Goal: Task Accomplishment & Management: Manage account settings

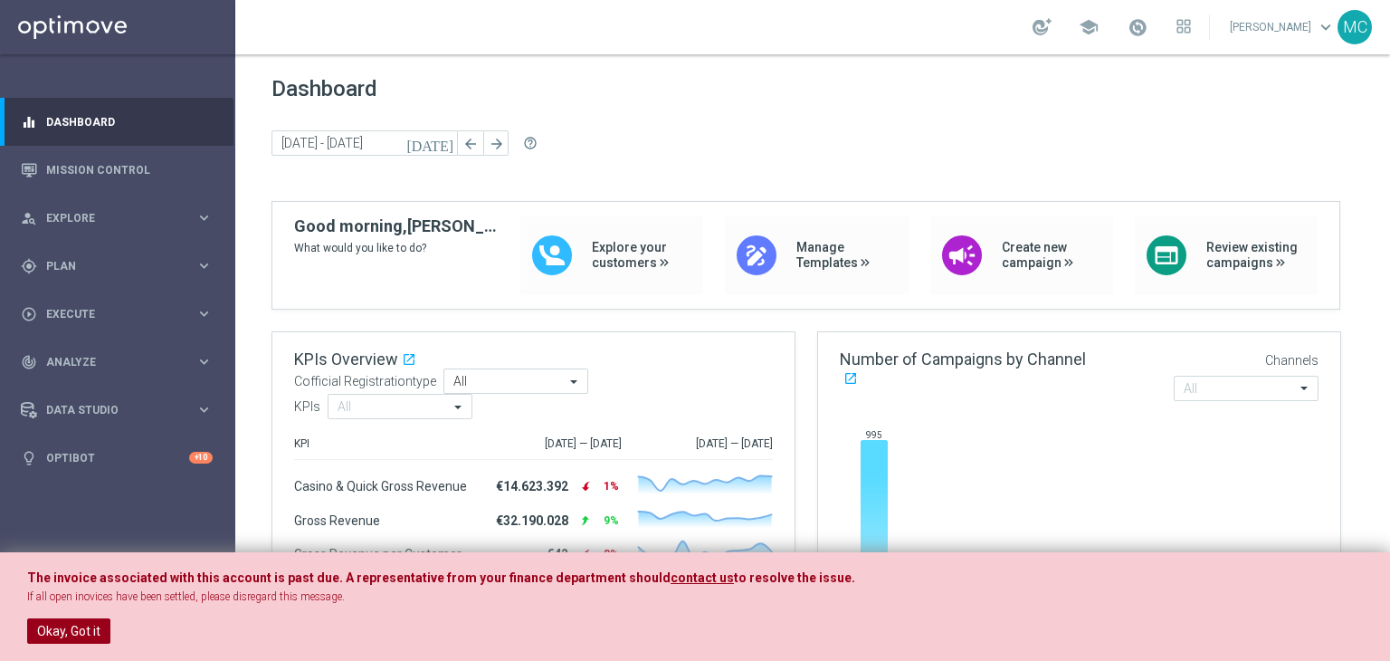
click at [94, 618] on button "Okay, Got it" at bounding box center [68, 630] width 83 height 25
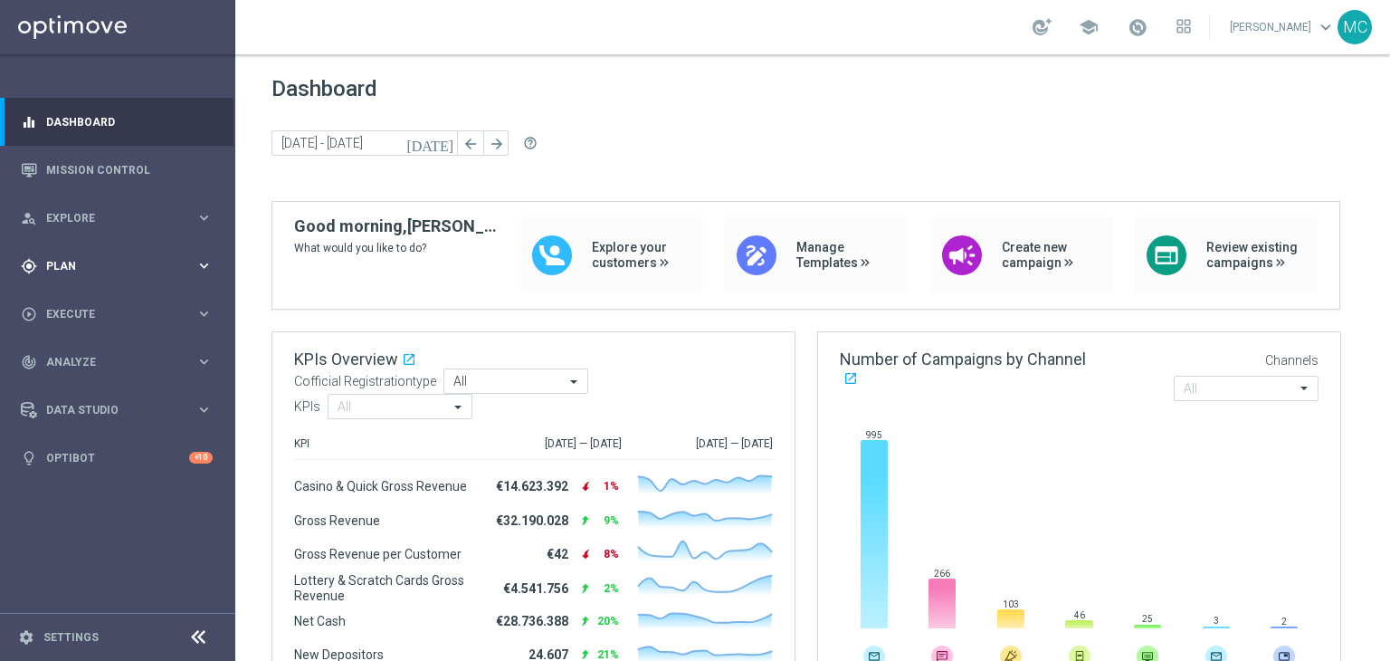
click at [166, 269] on span "Plan" at bounding box center [120, 266] width 149 height 11
click at [109, 303] on link "Target Groups" at bounding box center [117, 303] width 141 height 14
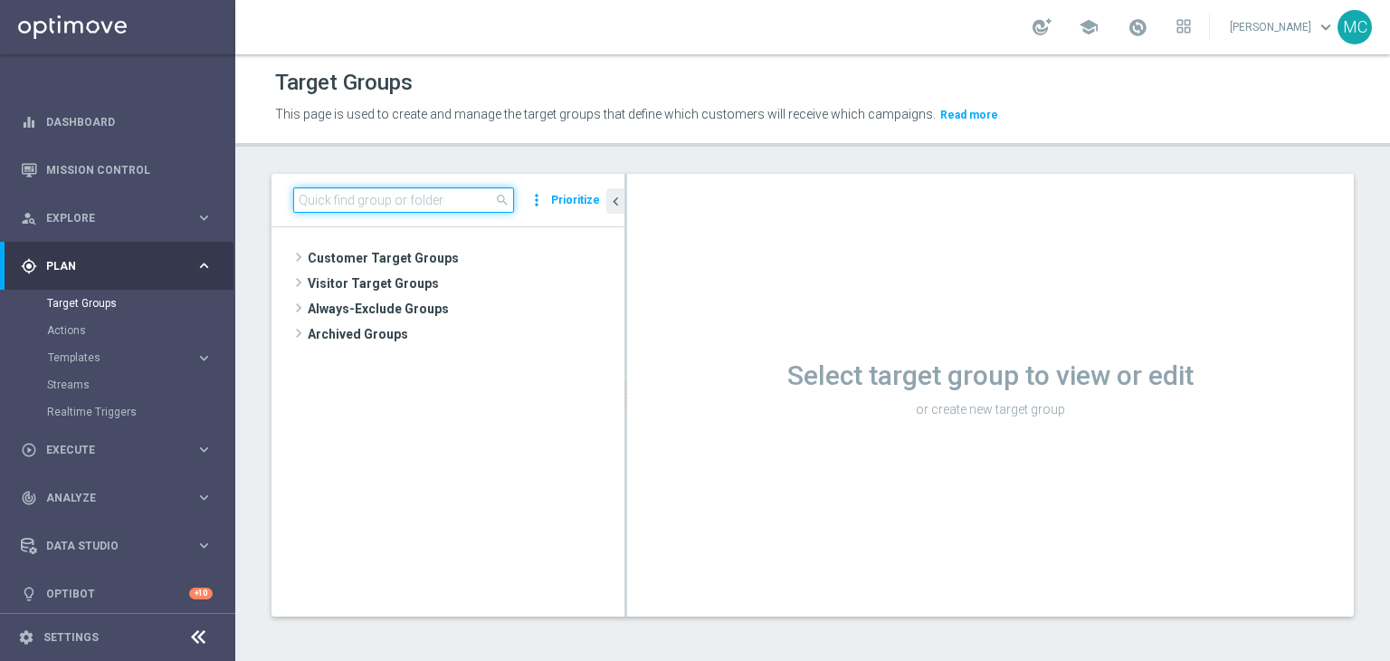
click at [489, 210] on input at bounding box center [403, 199] width 221 height 25
paste input "Multi Talent ggr nb lm > 0 1st NO Sport"
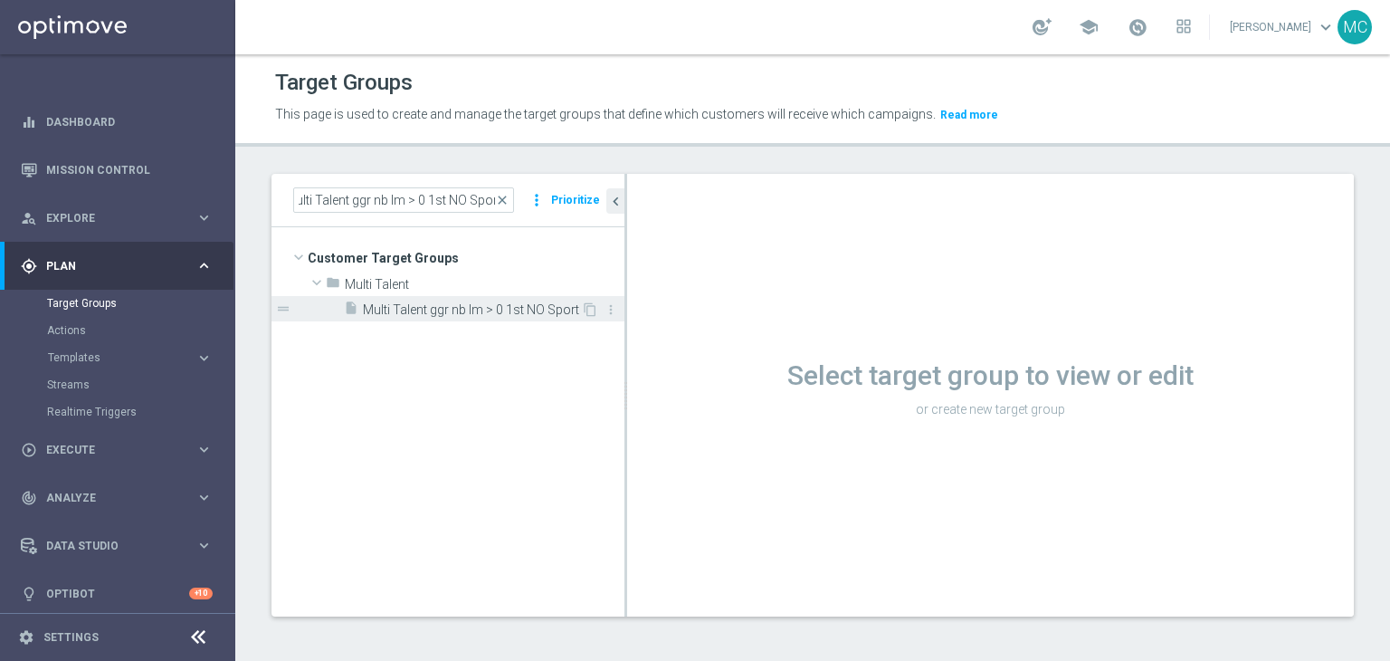
click at [487, 307] on span "Multi Talent ggr nb lm > 0 1st NO Sport" at bounding box center [472, 309] width 218 height 15
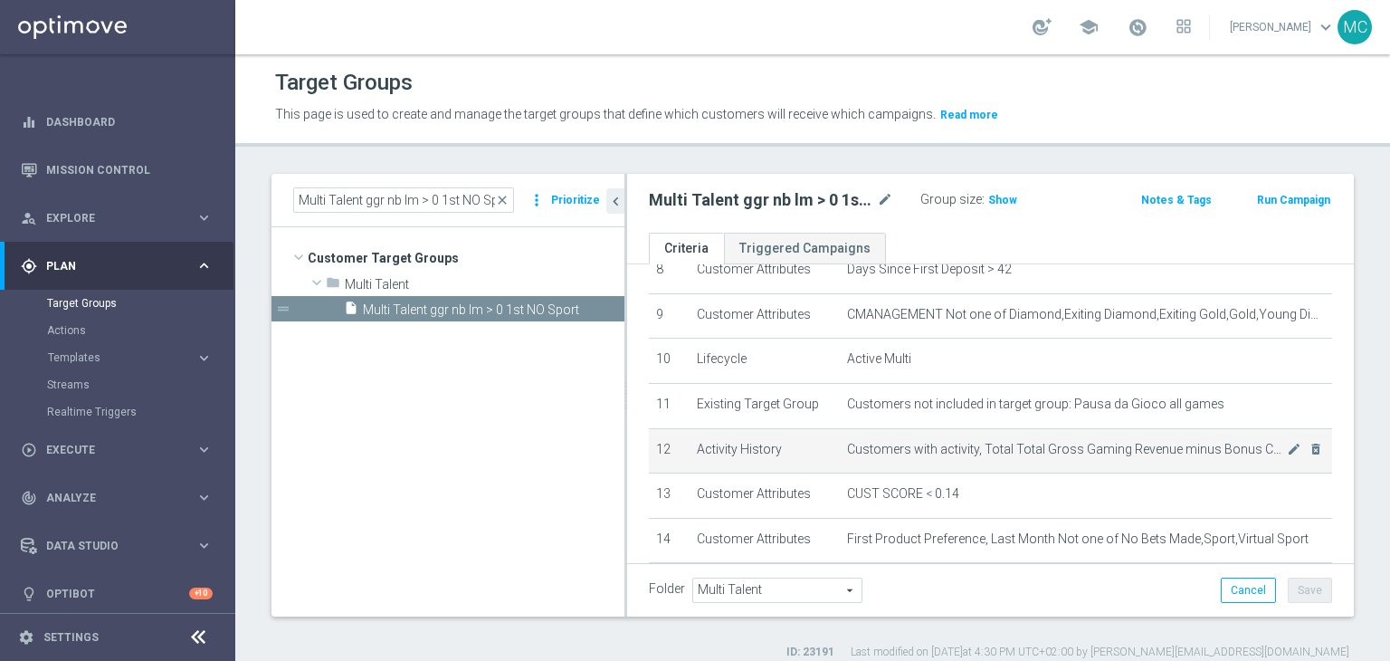
scroll to position [442, 0]
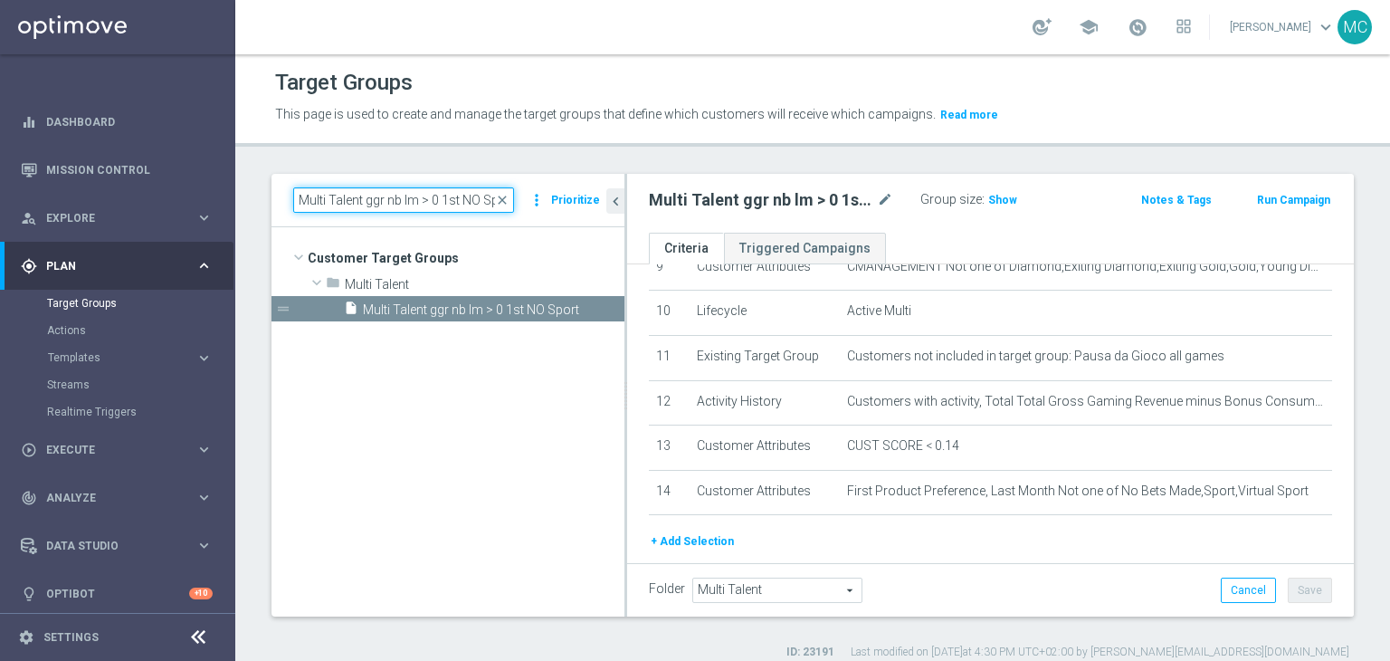
click at [476, 207] on input "Multi Talent ggr nb lm > 0 1st NO Sport" at bounding box center [403, 199] width 221 height 25
paste input "Risk of churn Talent ggr nb lm > 0"
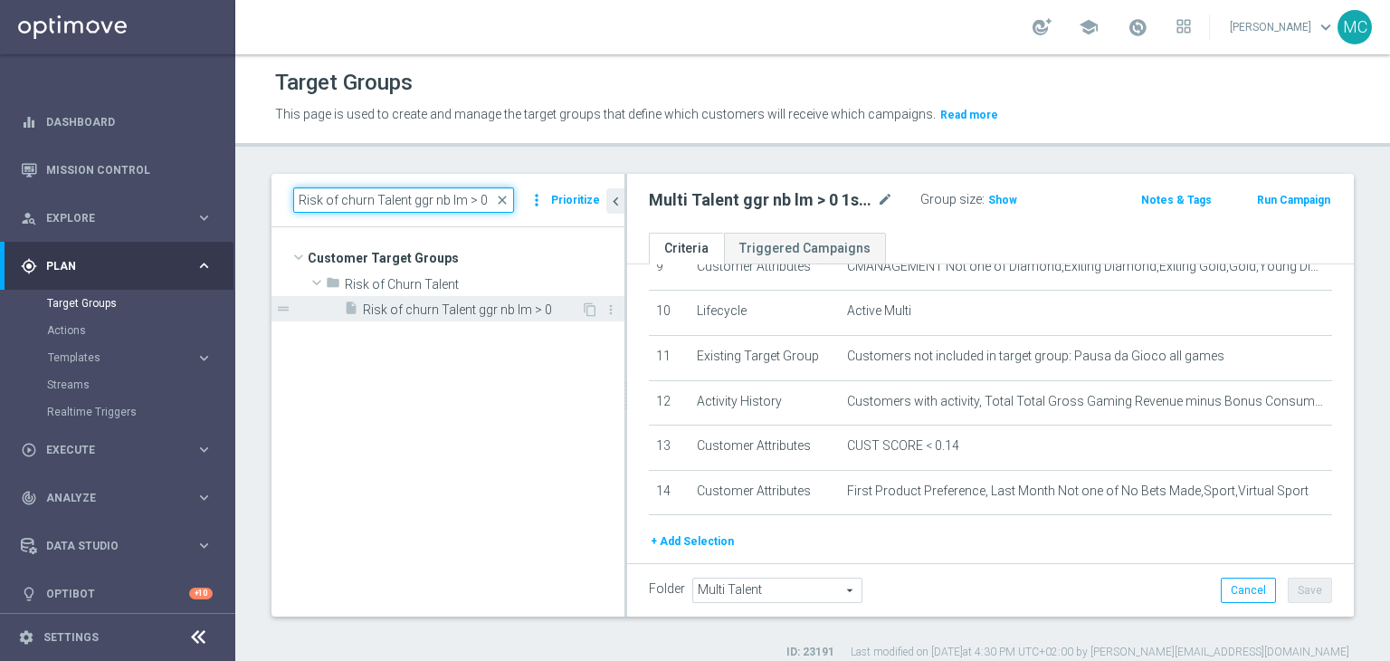
type input "Risk of churn Talent ggr nb lm > 0"
click at [510, 311] on span "Risk of churn Talent ggr nb lm > 0" at bounding box center [472, 309] width 218 height 15
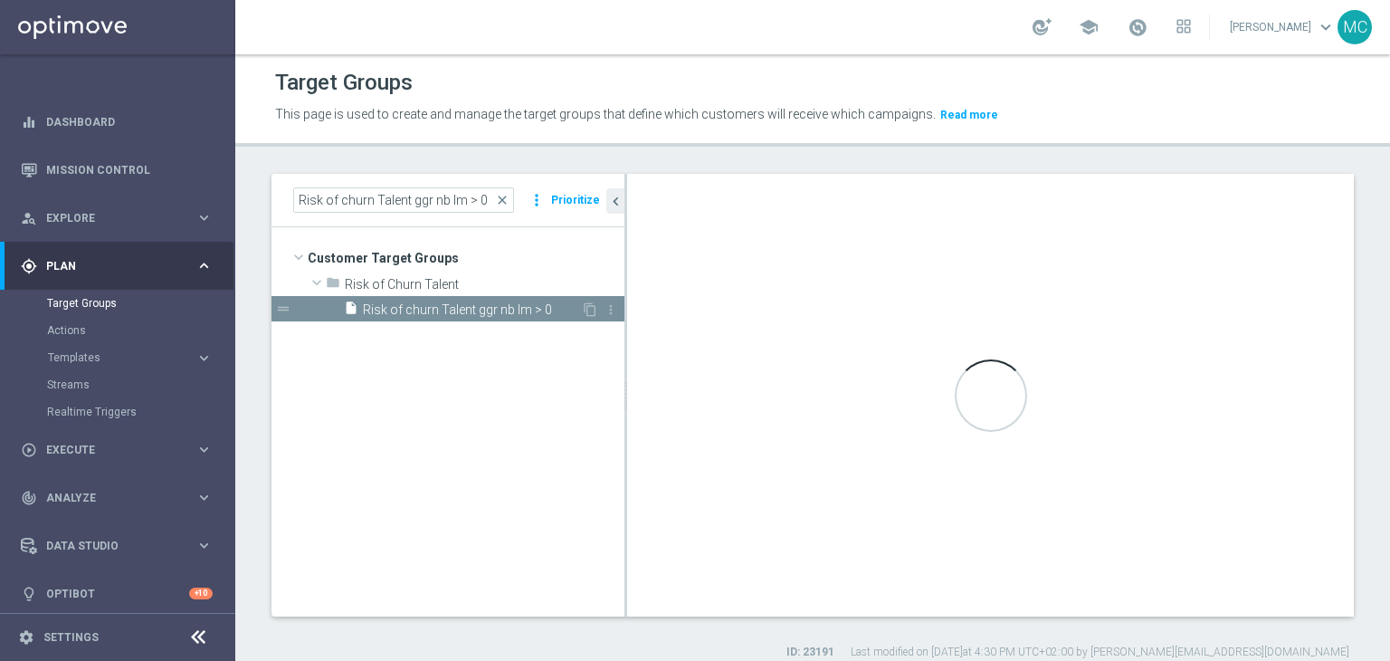
type input "Risk of Churn Talent"
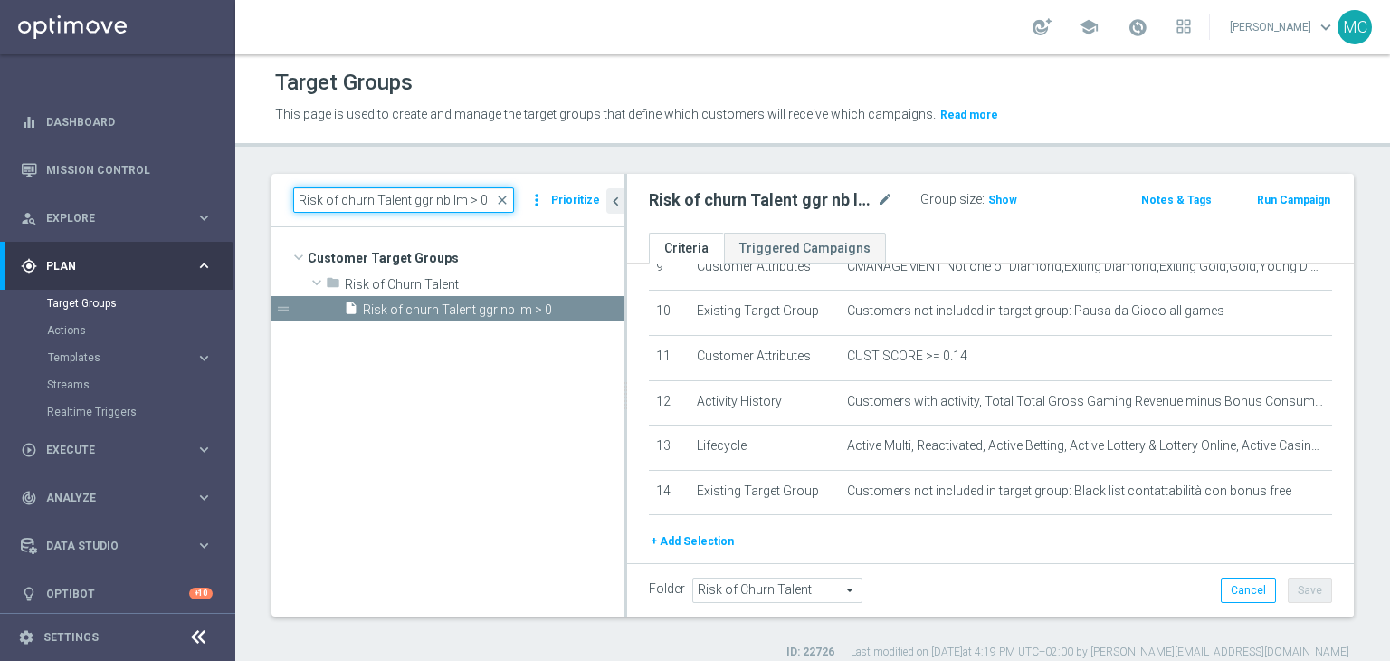
click at [460, 201] on input "Risk of churn Talent ggr nb lm > 0" at bounding box center [403, 199] width 221 height 25
paste input "Multi Talent ggr nb lm > 0 1st Sport saldo"
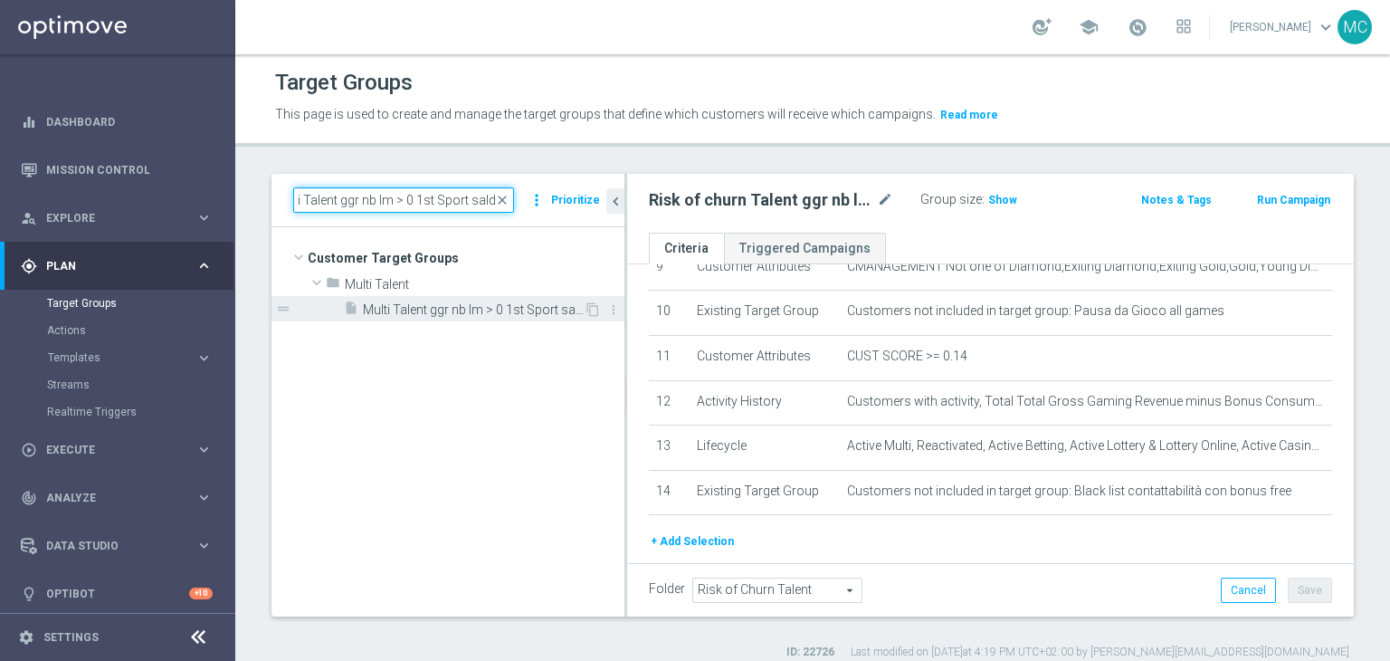
type input "Multi Talent ggr nb lm > 0 1st Sport saldo"
click at [521, 302] on span "Multi Talent ggr nb lm > 0 1st Sport saldo" at bounding box center [473, 309] width 221 height 15
type input "Multi Talent"
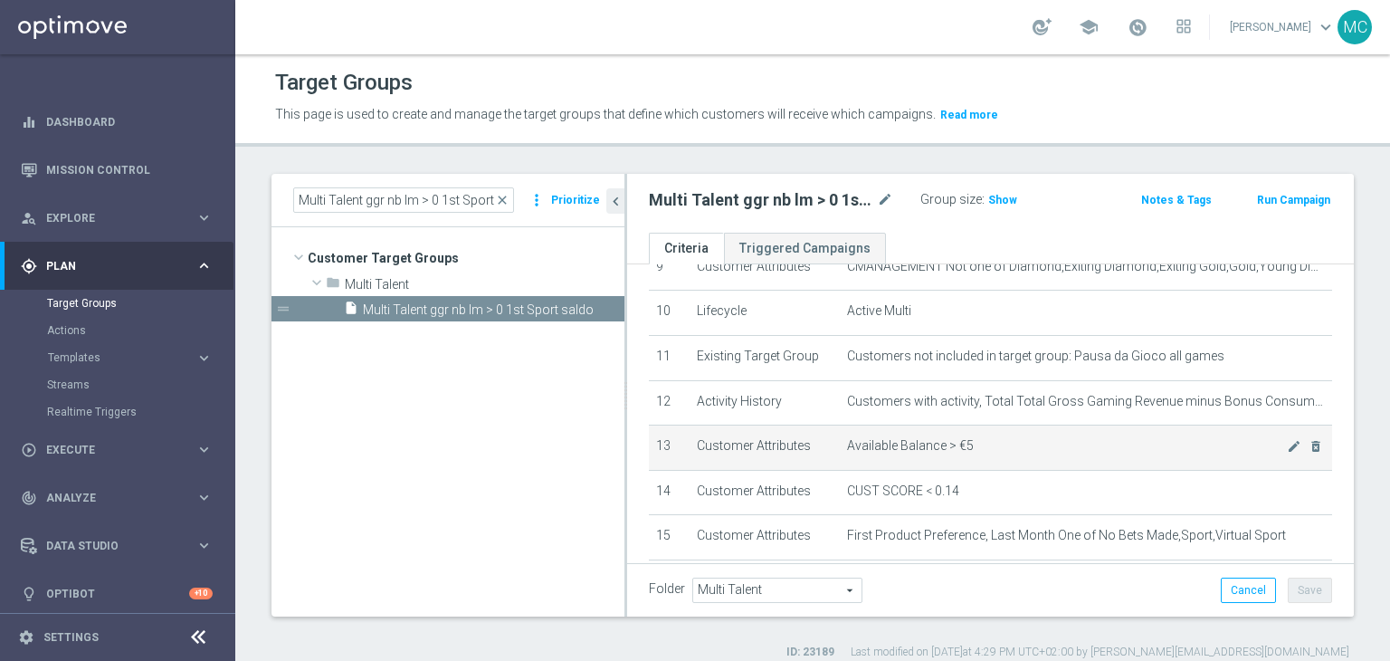
scroll to position [528, 0]
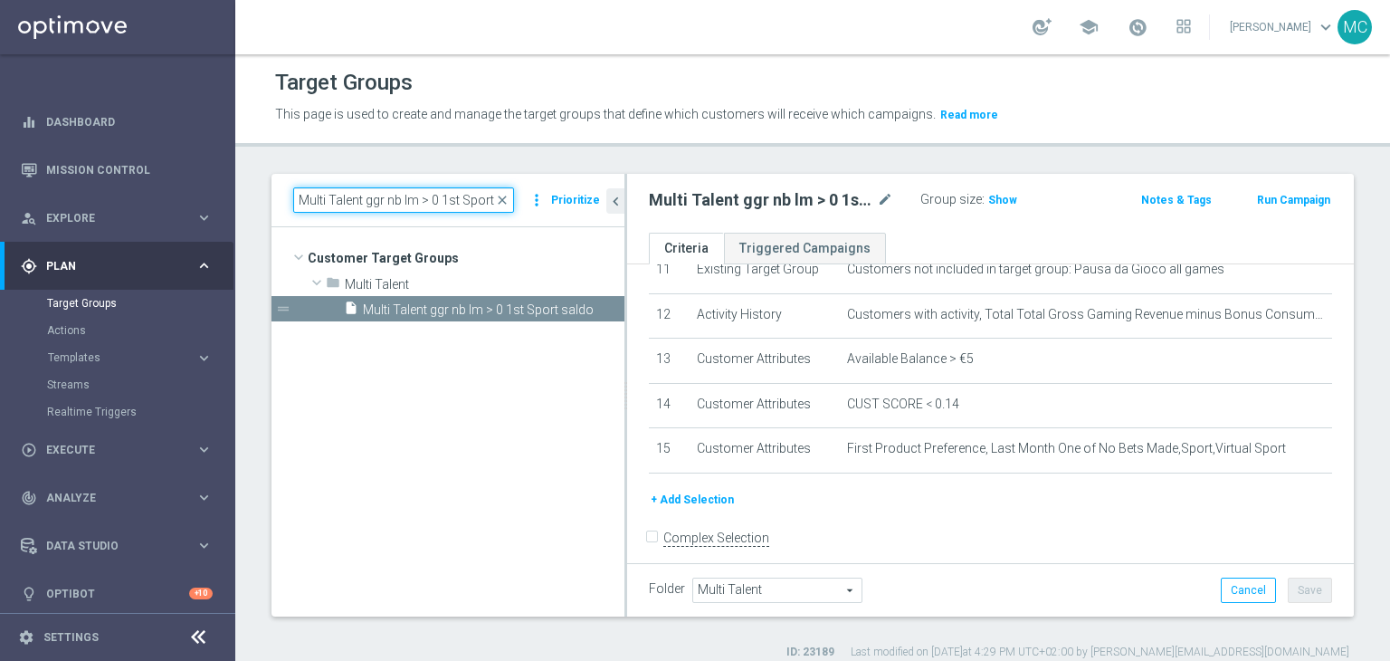
click at [474, 198] on input "Multi Talent ggr nb lm > 0 1st Sport saldo" at bounding box center [403, 199] width 221 height 25
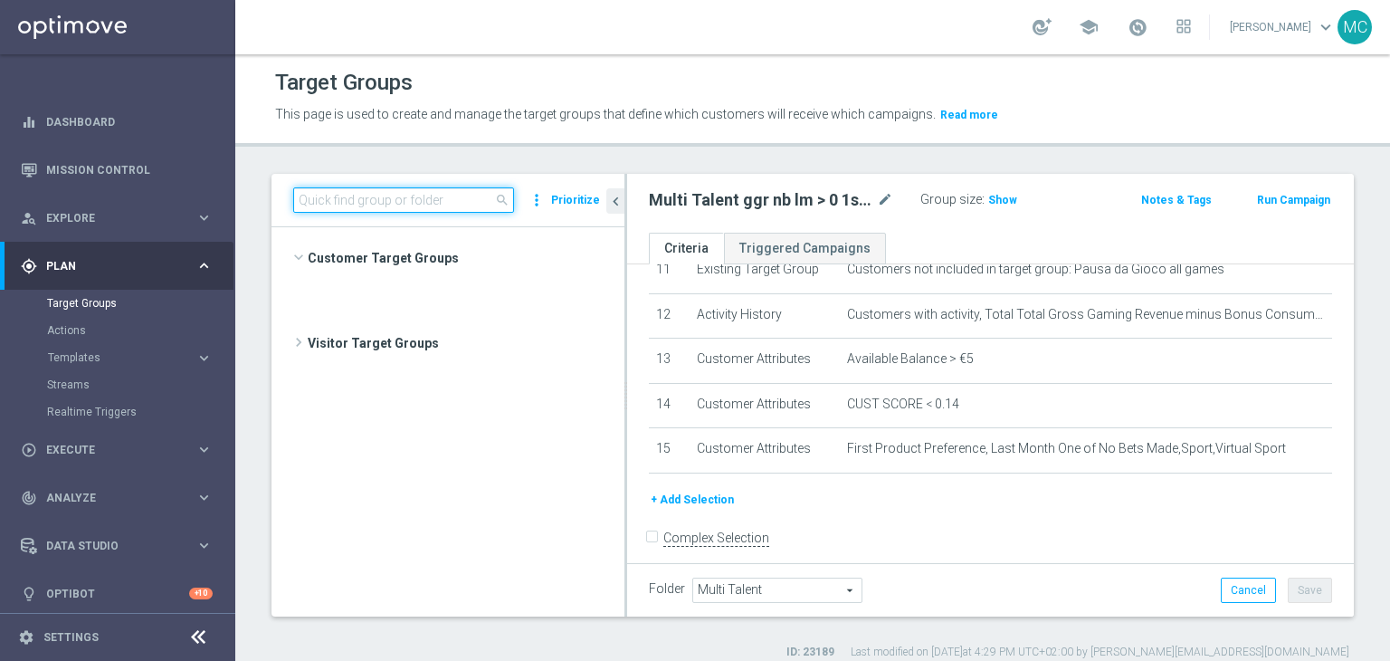
scroll to position [677, 0]
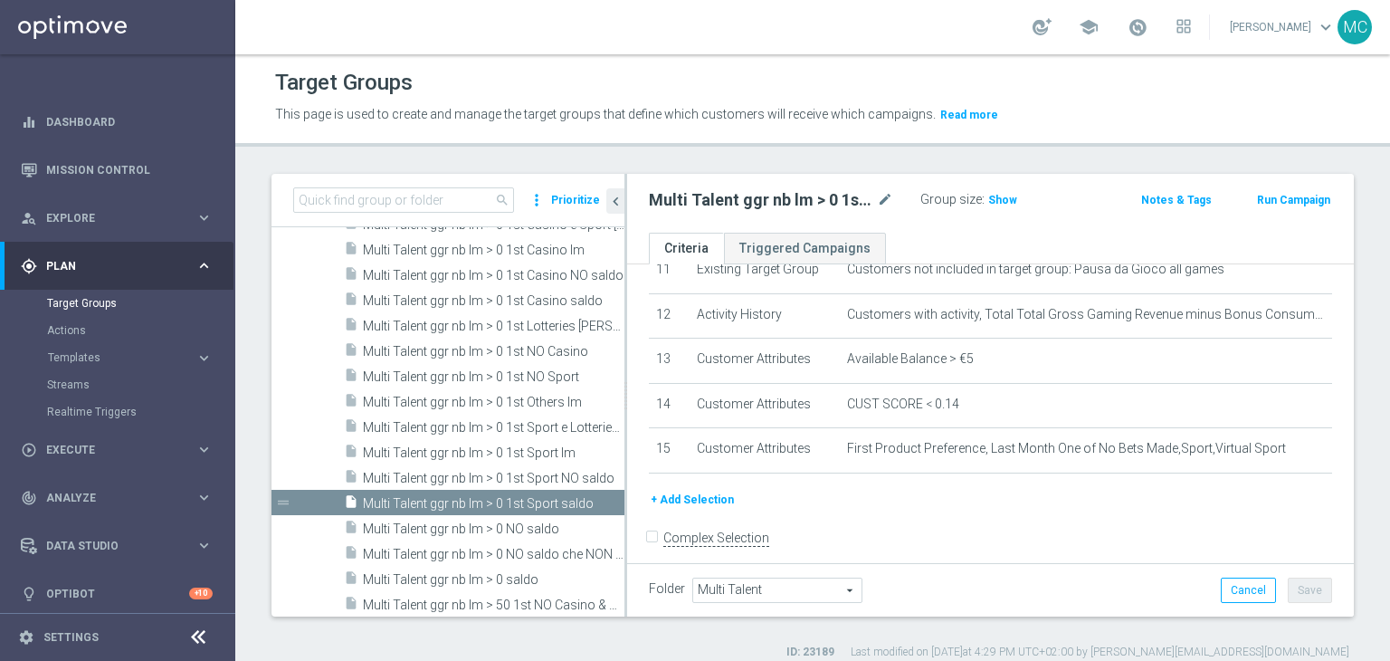
click at [495, 111] on span "This page is used to create and manage the target groups that define which cust…" at bounding box center [605, 114] width 661 height 14
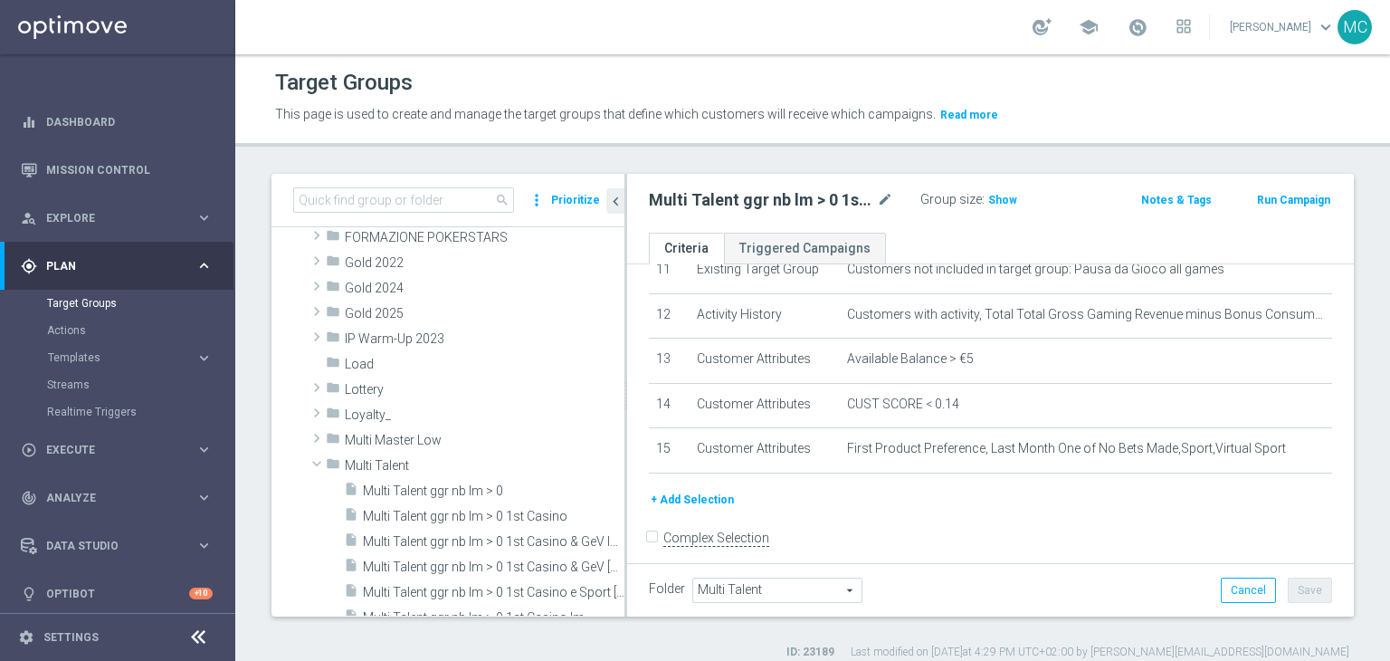
scroll to position [326, 0]
click at [475, 464] on span "Multi Talent" at bounding box center [442, 465] width 195 height 15
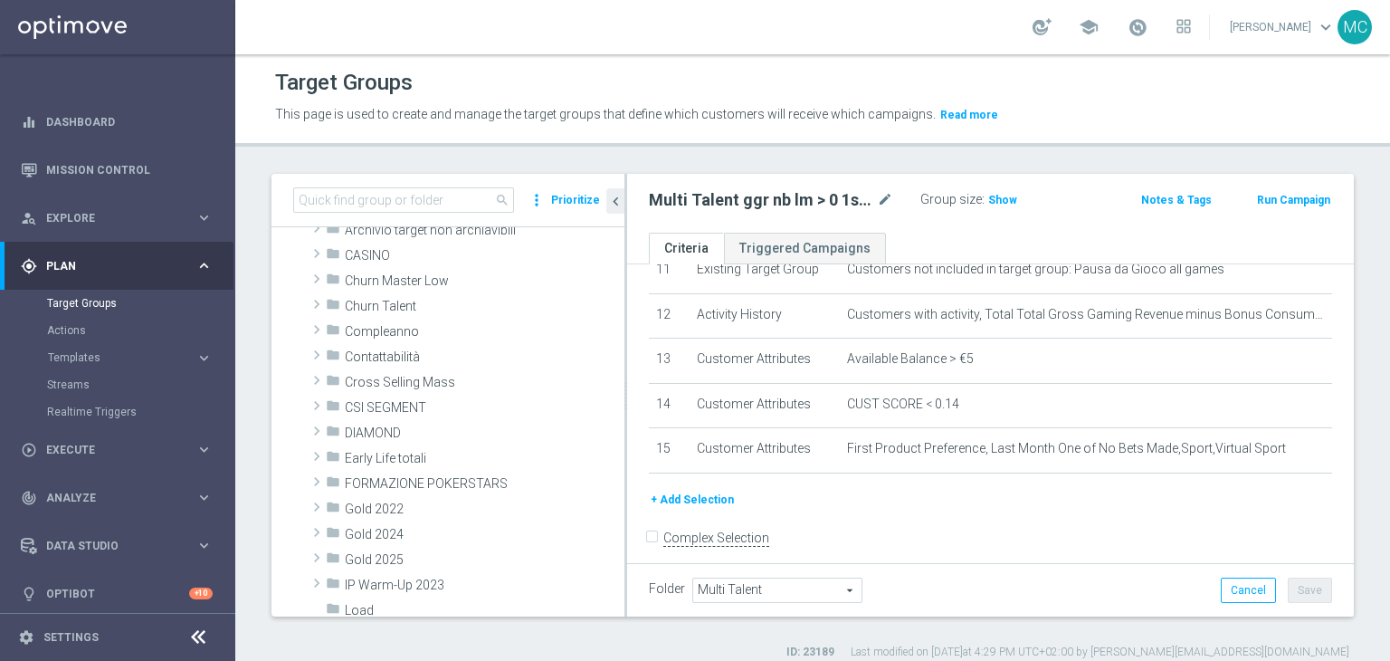
scroll to position [0, 0]
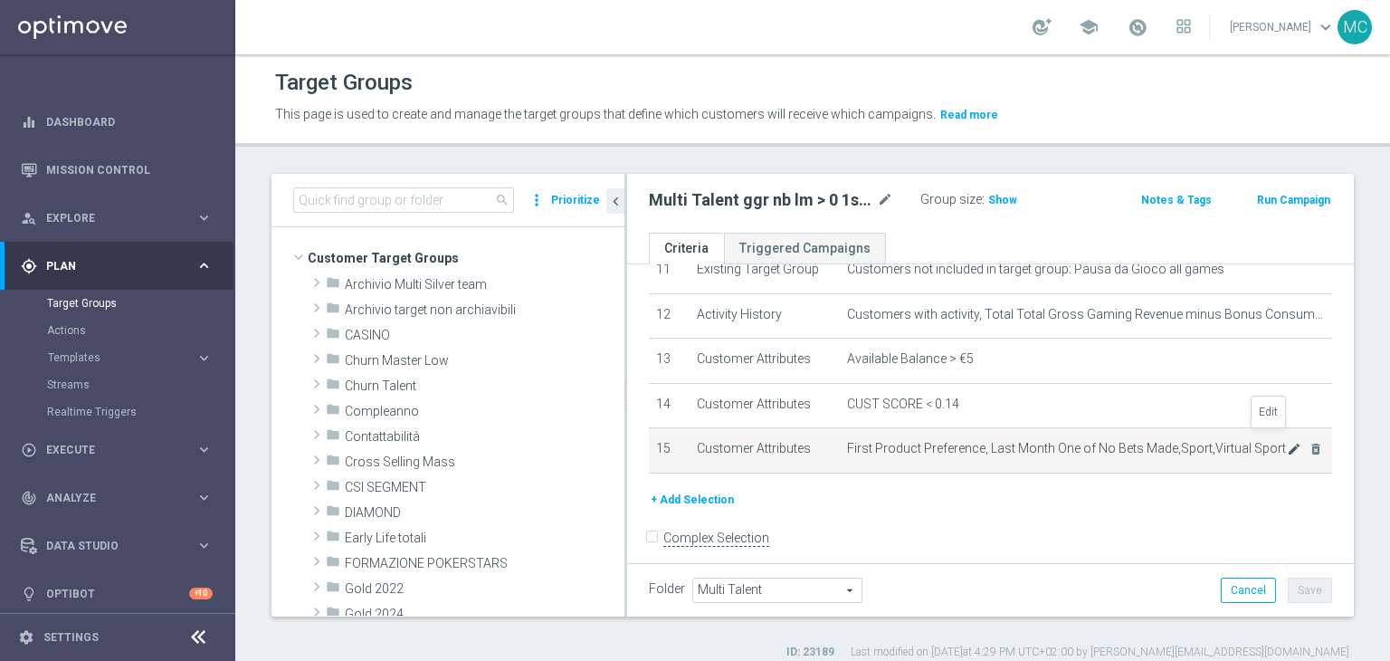
click at [1287, 442] on icon "mode_edit" at bounding box center [1294, 449] width 14 height 14
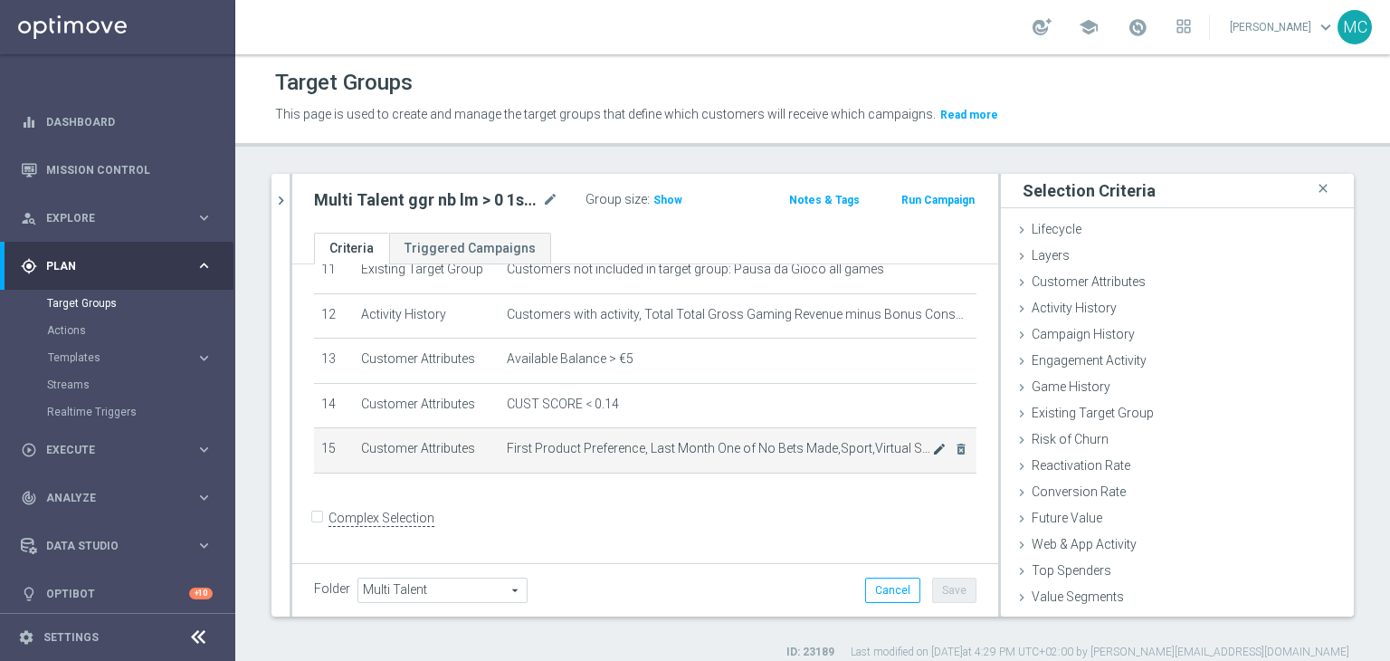
scroll to position [510, 0]
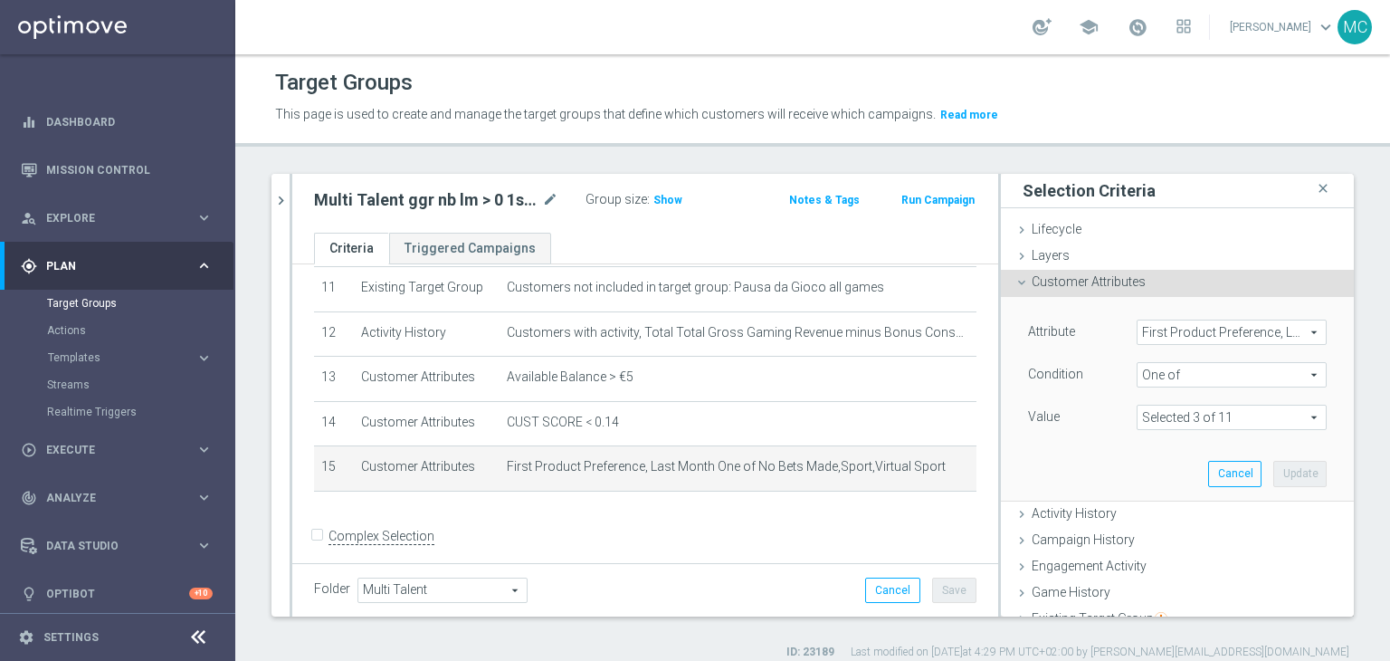
click at [1166, 419] on span at bounding box center [1231, 417] width 188 height 24
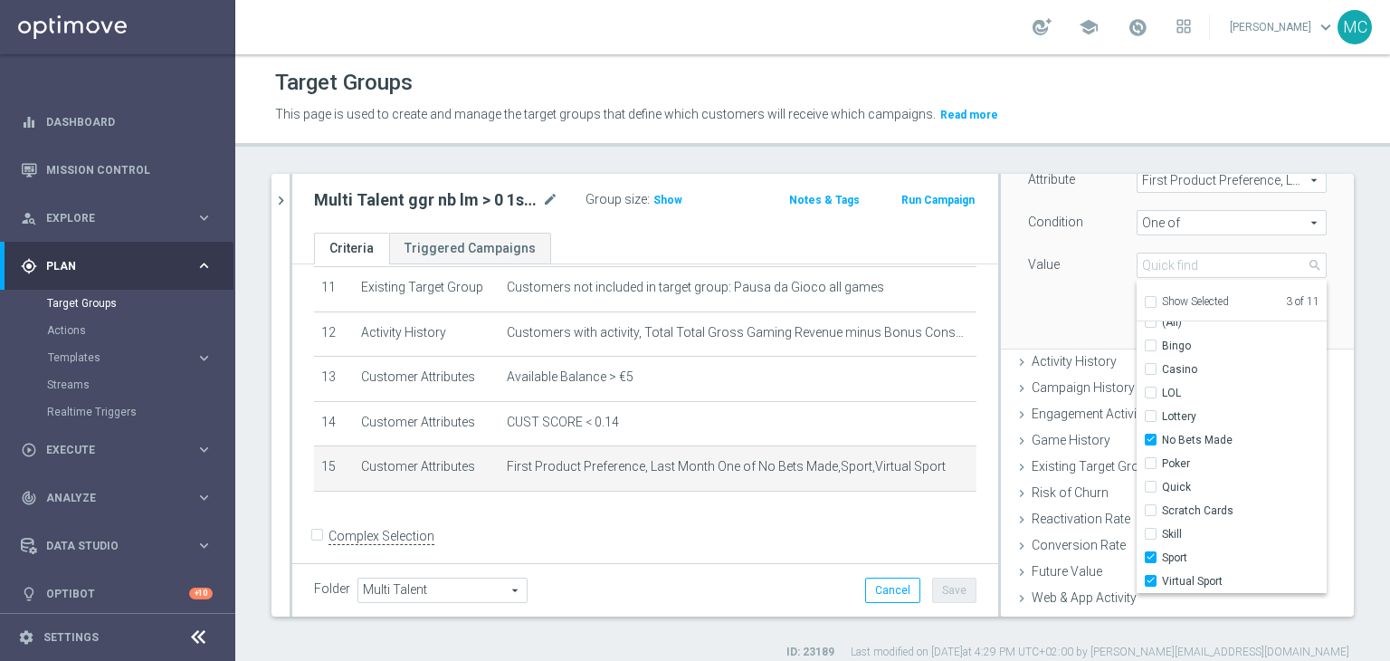
scroll to position [156, 0]
click at [662, 204] on span "Show" at bounding box center [667, 200] width 29 height 13
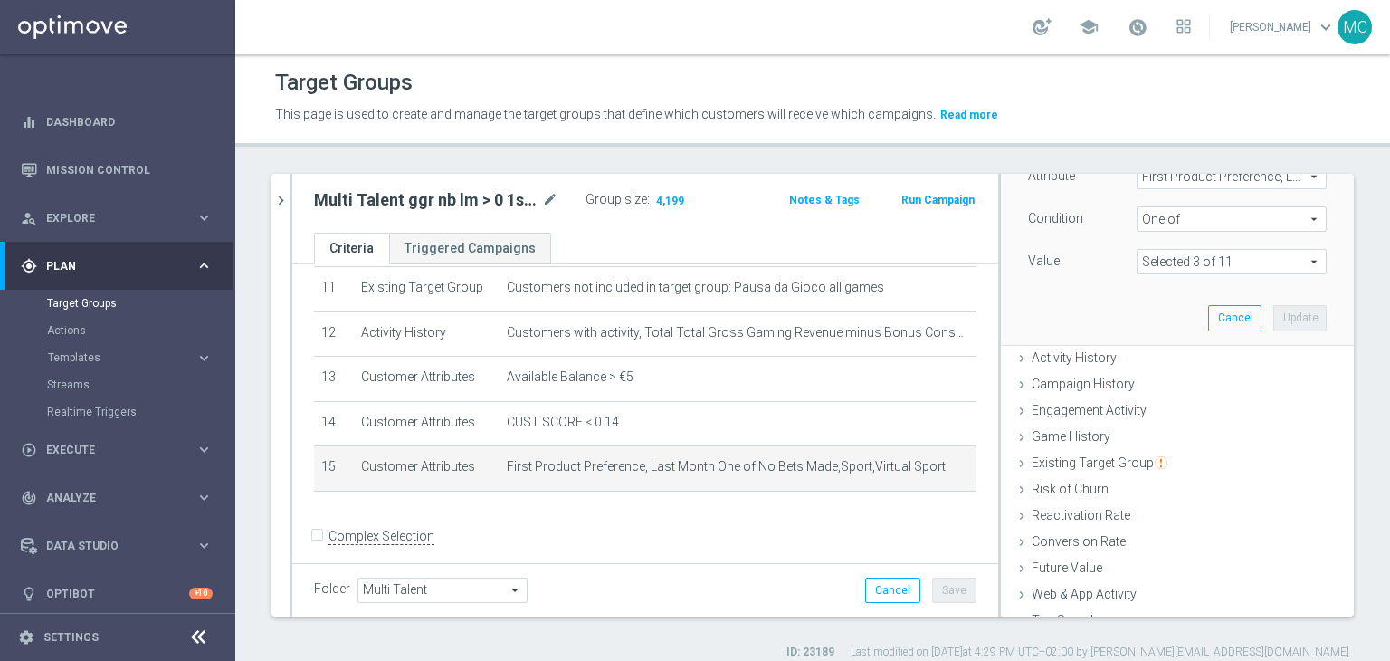
scroll to position [0, 0]
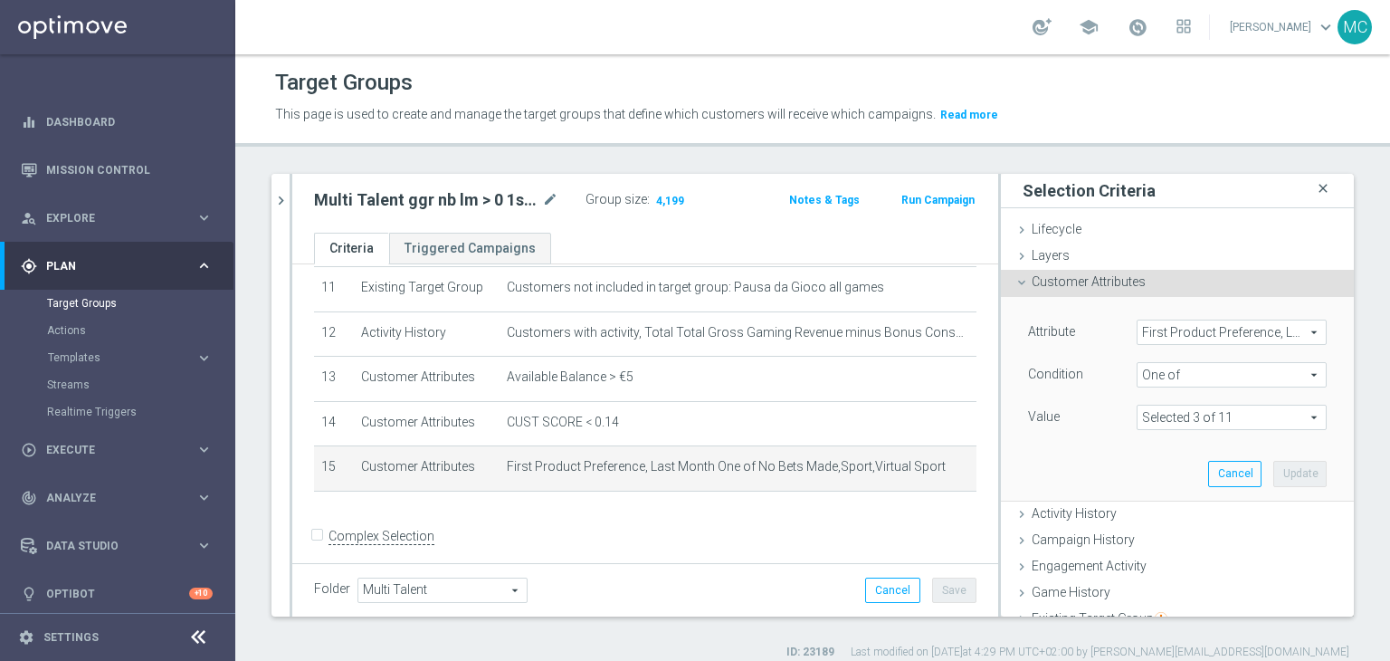
click at [1314, 182] on icon "close" at bounding box center [1323, 188] width 18 height 24
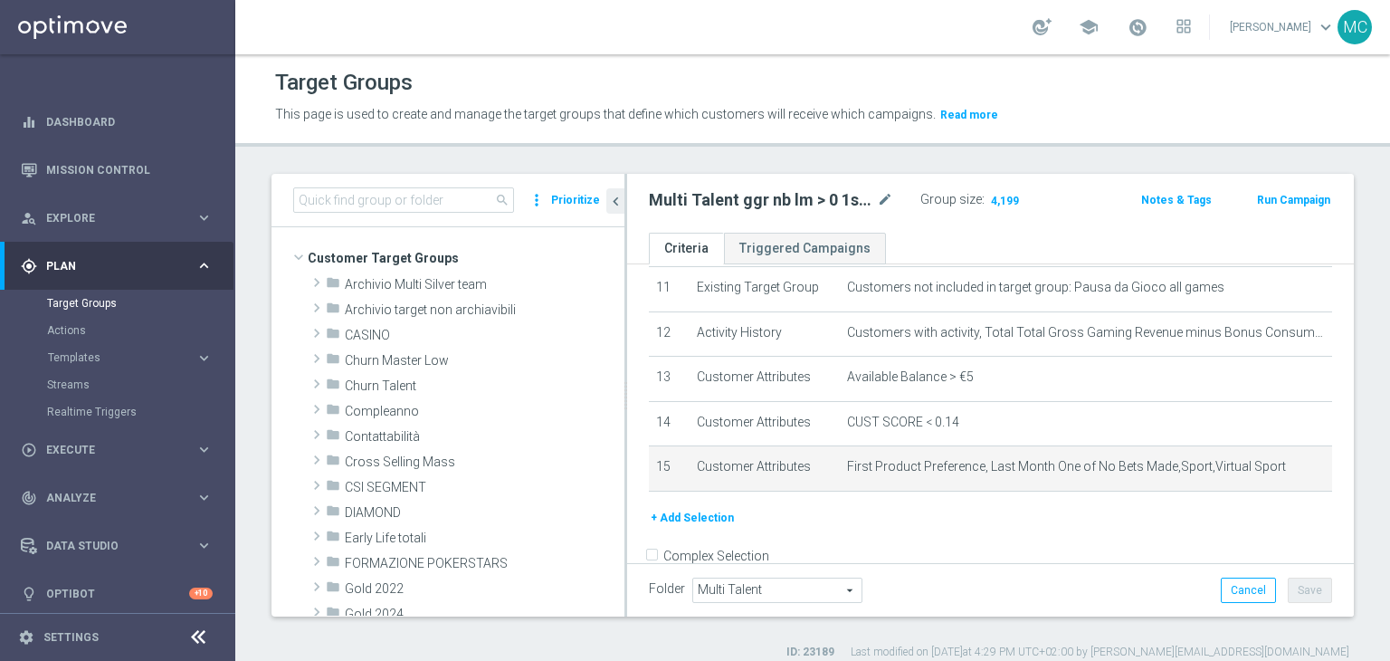
scroll to position [528, 0]
